Goal: Navigation & Orientation: Go to known website

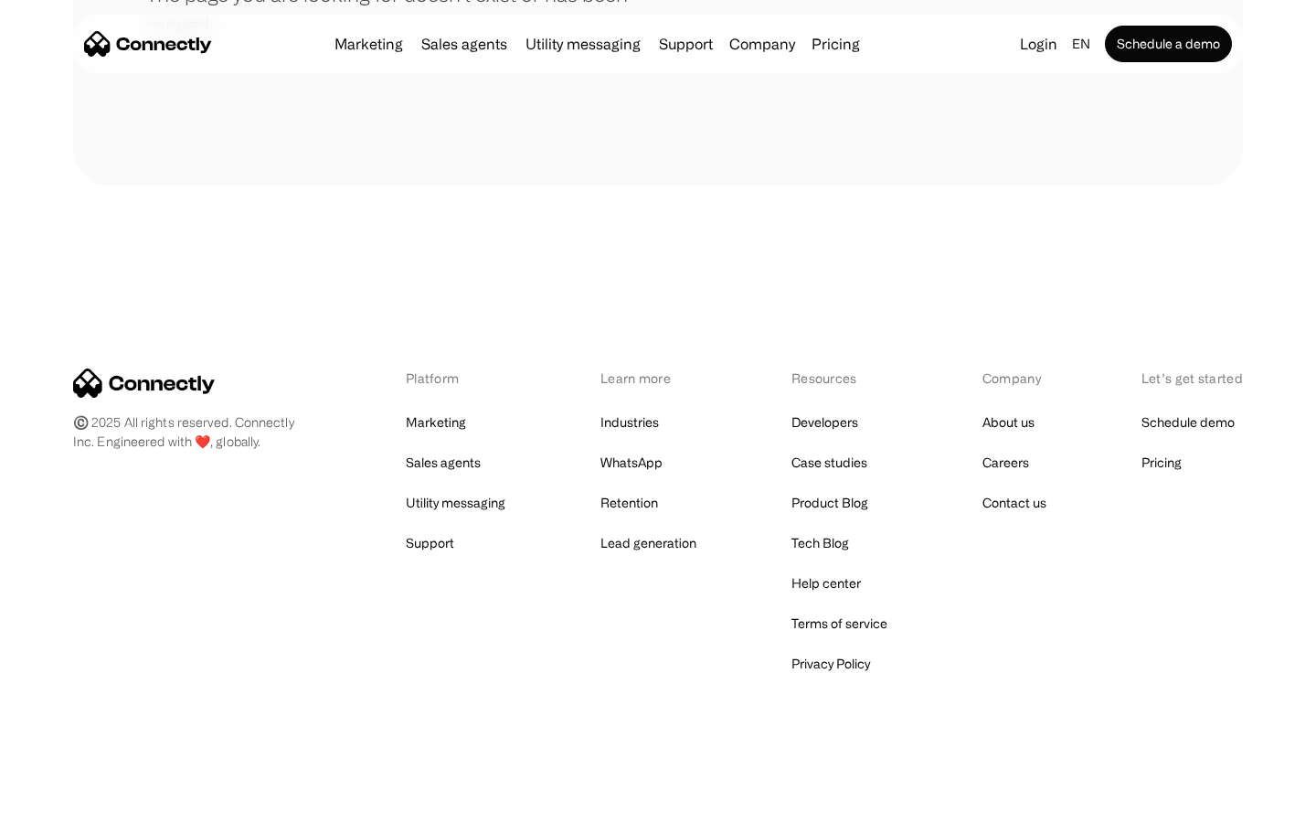
scroll to position [334, 0]
